Goal: Task Accomplishment & Management: Use online tool/utility

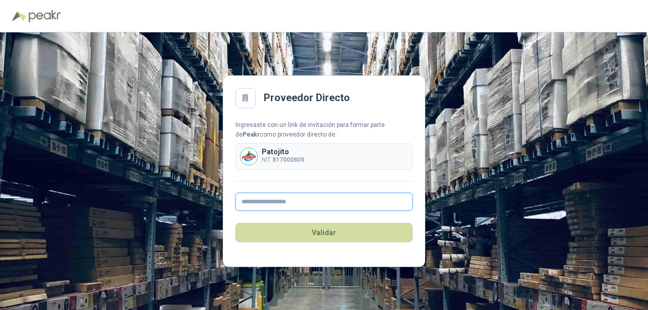
click at [295, 202] on input "text" at bounding box center [323, 202] width 177 height 18
click at [298, 199] on input "text" at bounding box center [323, 202] width 177 height 18
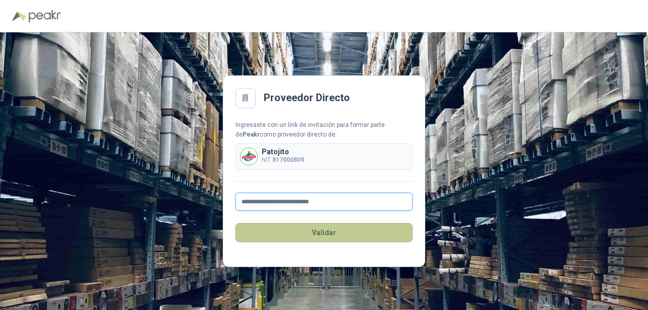
type input "**********"
click at [297, 237] on button "Validar" at bounding box center [323, 232] width 177 height 19
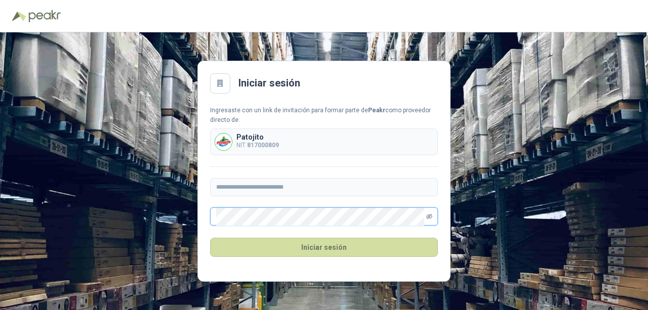
click at [429, 217] on icon "eye-invisible" at bounding box center [430, 217] width 2 height 2
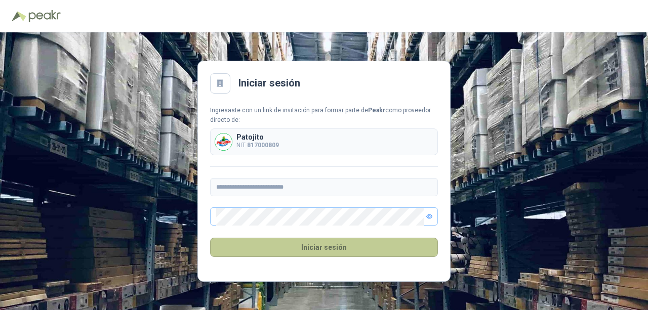
click at [373, 249] on button "Iniciar sesión" at bounding box center [324, 247] width 228 height 19
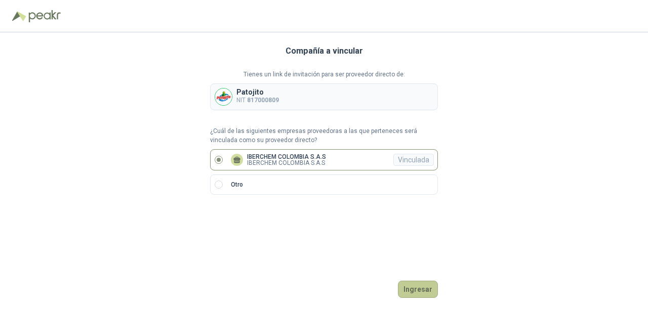
click at [411, 288] on button "Ingresar" at bounding box center [418, 289] width 40 height 17
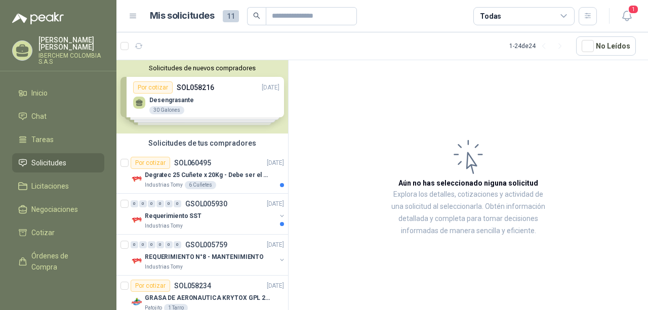
click at [220, 99] on div "Solicitudes de nuevos compradores Por cotizar SOL058216 [DATE] Desengrasante 3…" at bounding box center [202, 96] width 172 height 73
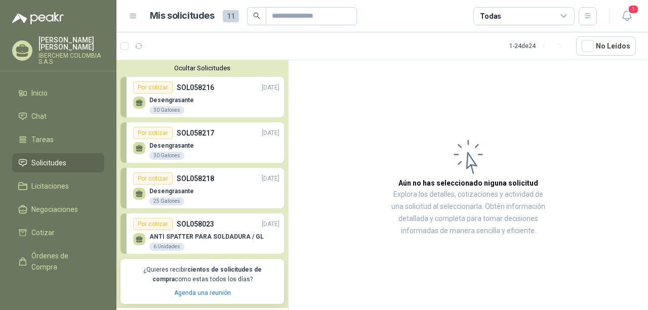
click at [166, 203] on div "25 Galones" at bounding box center [166, 201] width 35 height 8
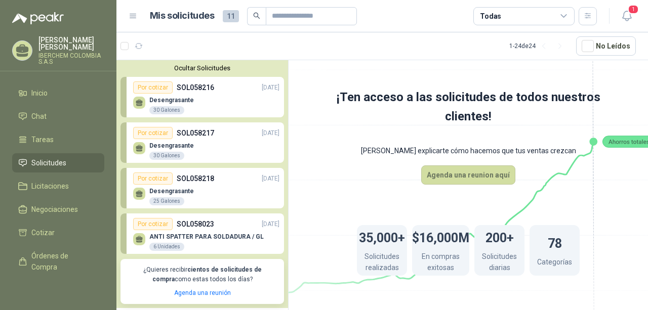
click at [148, 182] on div "Por cotizar" at bounding box center [152, 179] width 39 height 12
click at [152, 84] on div "Por cotizar" at bounding box center [152, 87] width 39 height 12
click at [199, 233] on p "ANTI SPATTER PARA SOLDADURA / GL" at bounding box center [206, 236] width 114 height 7
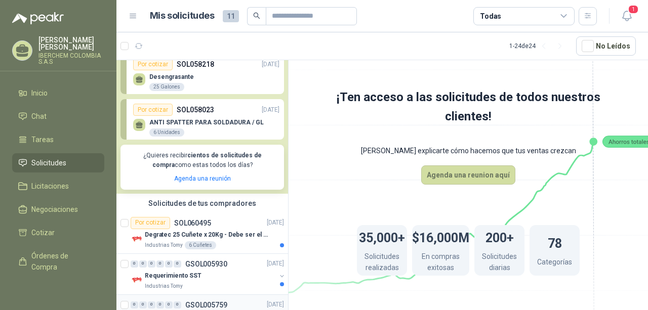
scroll to position [202, 0]
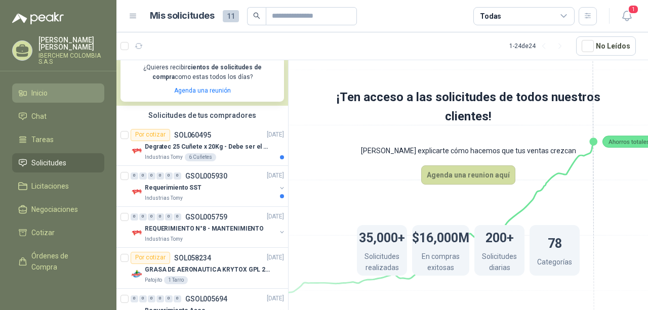
click at [40, 99] on span "Inicio" at bounding box center [39, 93] width 16 height 11
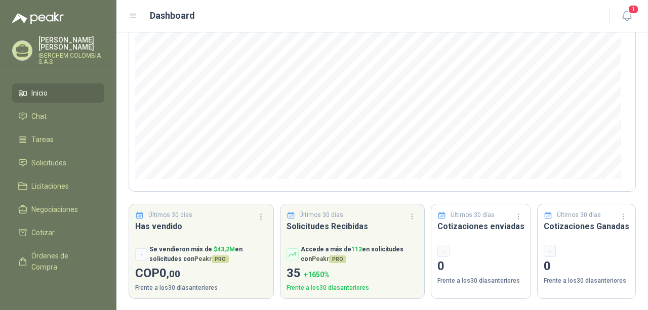
scroll to position [145, 0]
click at [572, 232] on div "Últimos 30 días Cotizaciones Ganadas - 0 Frente a los 30 días anteriores" at bounding box center [586, 251] width 99 height 95
click at [45, 145] on span "Tareas" at bounding box center [42, 139] width 22 height 11
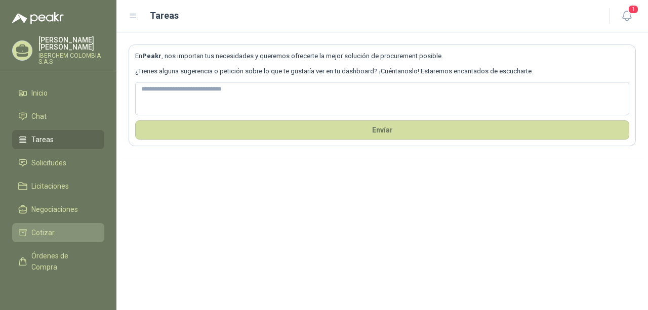
click at [69, 237] on li "Cotizar" at bounding box center [58, 232] width 80 height 11
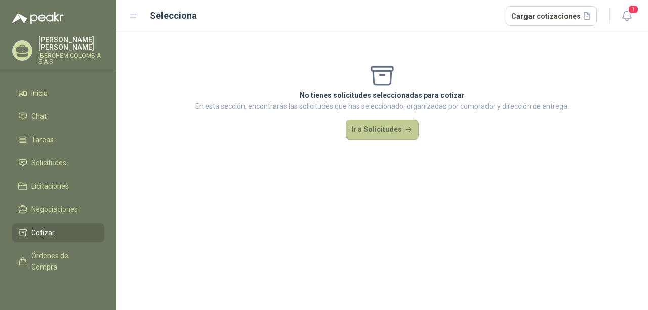
click at [383, 133] on button "Ir a Solicitudes" at bounding box center [382, 130] width 73 height 20
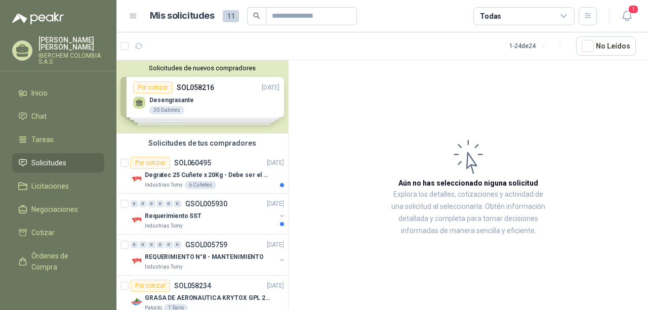
click at [178, 99] on div "Solicitudes de nuevos compradores Por cotizar SOL058216 [DATE] Desengrasante 3…" at bounding box center [202, 96] width 172 height 73
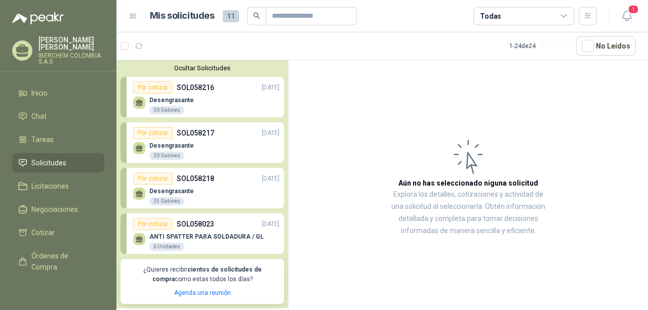
click at [207, 95] on div "Desengrasante 30 Galones" at bounding box center [206, 104] width 146 height 21
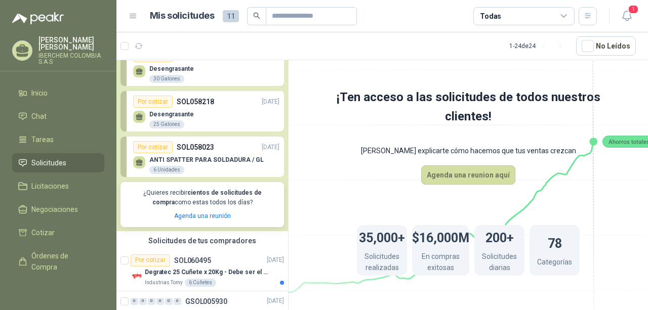
scroll to position [202, 0]
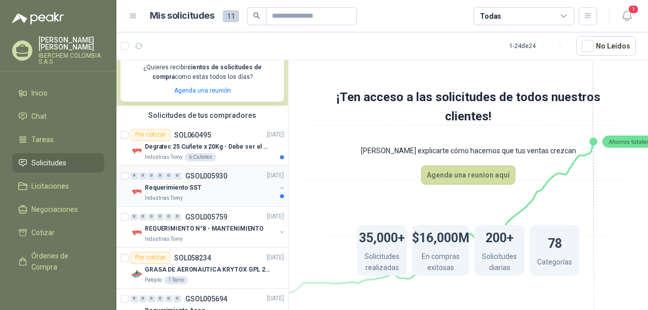
click at [240, 186] on div "Requerimiento SST" at bounding box center [210, 188] width 131 height 12
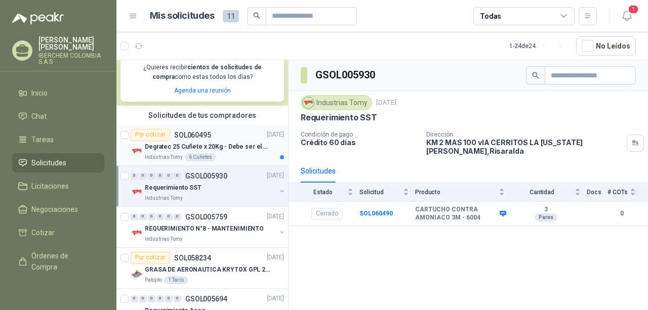
click at [228, 148] on p "Degratec 25 Cuñete x 20Kg - Debe ser el de Tecnas (por ahora homologado) - (Adj…" at bounding box center [208, 147] width 126 height 10
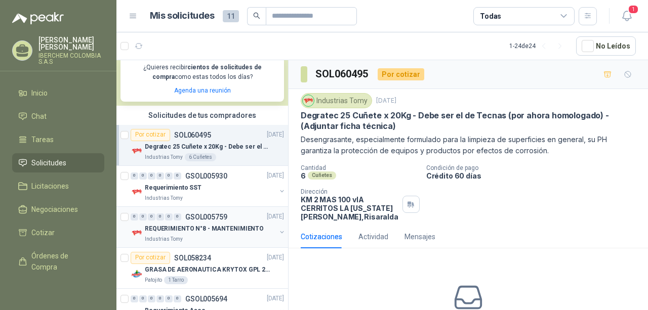
click at [233, 224] on p "REQUERIMIENTO N°8 - MANTENIMIENTO" at bounding box center [204, 229] width 119 height 10
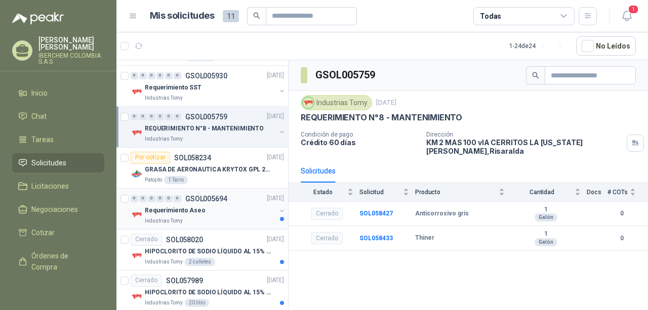
scroll to position [304, 0]
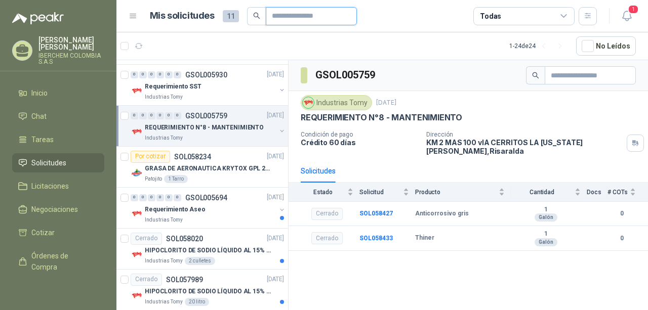
click at [285, 20] on input "text" at bounding box center [307, 16] width 71 height 17
type input "*********"
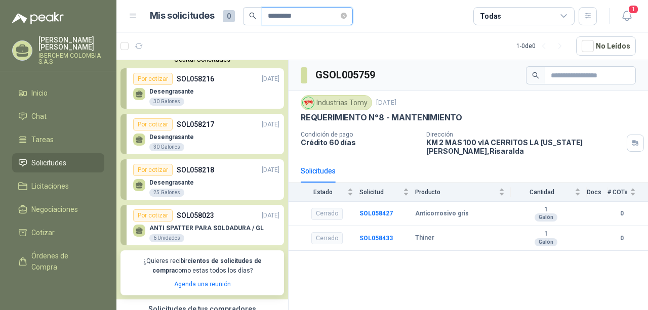
scroll to position [0, 0]
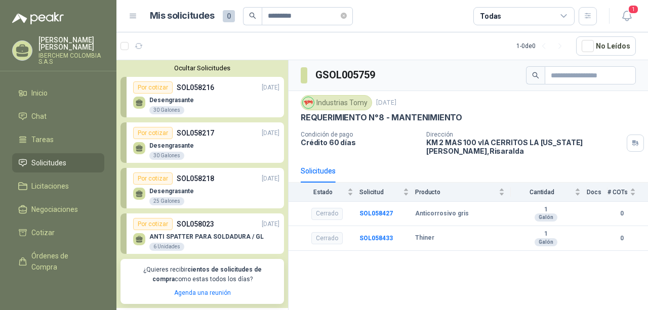
click at [205, 97] on div "Desengrasante 30 Galones" at bounding box center [206, 104] width 146 height 21
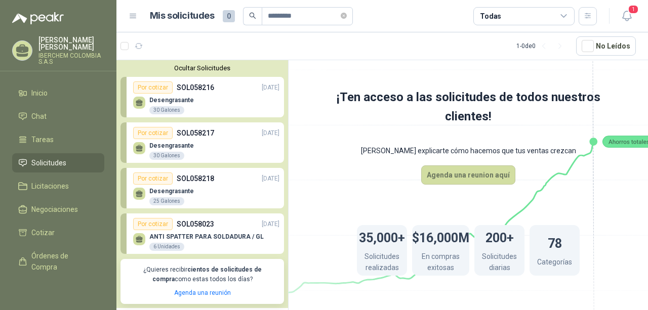
click at [224, 142] on div "Desengrasante 30 Galones" at bounding box center [206, 149] width 146 height 21
click at [184, 144] on p "Desengrasante" at bounding box center [171, 145] width 45 height 7
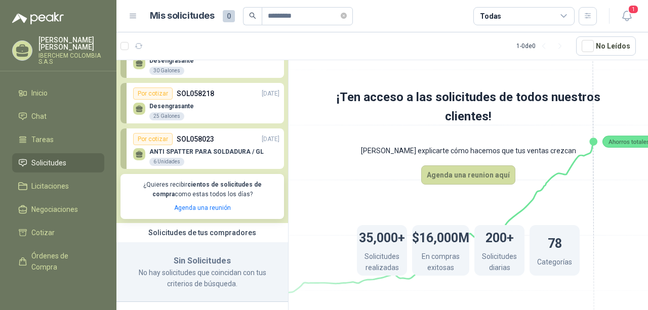
scroll to position [88, 0]
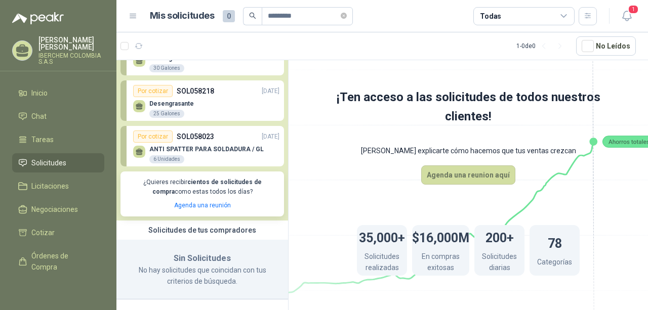
click at [208, 157] on div "ANTI SPATTER PARA SOLDADURA / GL 6 Unidades" at bounding box center [206, 155] width 114 height 18
click at [330, 19] on input "*********" at bounding box center [303, 16] width 71 height 17
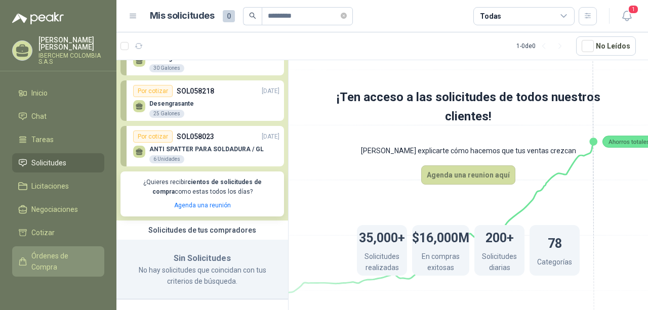
click at [57, 269] on span "Órdenes de Compra" at bounding box center [62, 262] width 63 height 22
